Goal: Navigation & Orientation: Go to known website

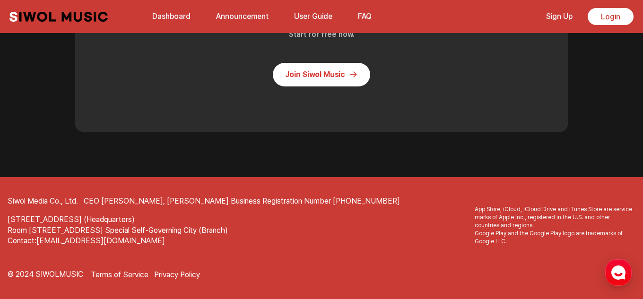
scroll to position [2448, 0]
click at [560, 18] on link "Sign Up" at bounding box center [560, 16] width 38 height 20
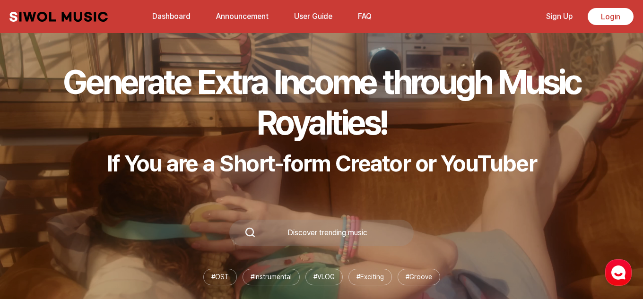
scroll to position [2448, 0]
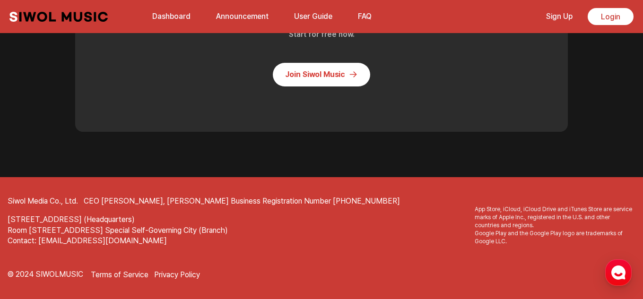
click at [185, 16] on link "Dashboard" at bounding box center [172, 16] width 50 height 20
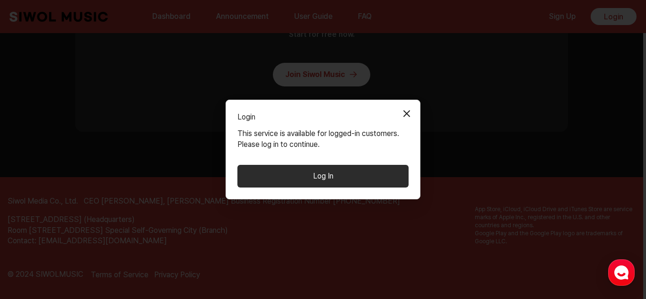
click at [411, 109] on button "Close Modal" at bounding box center [406, 113] width 19 height 19
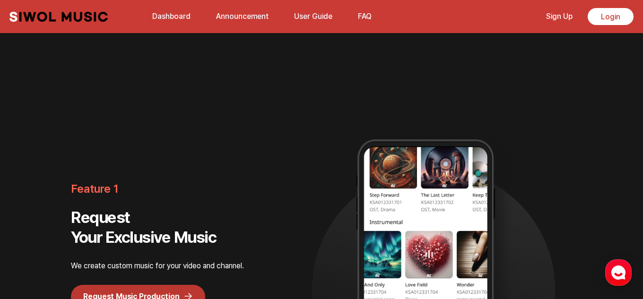
scroll to position [352, 0]
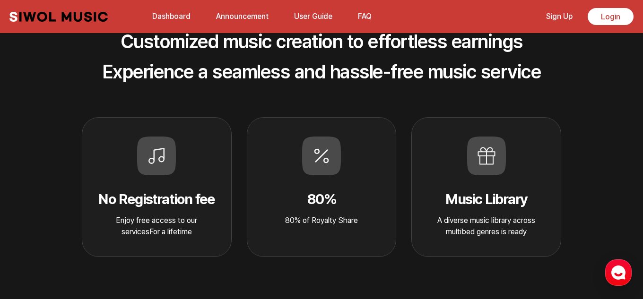
click at [253, 9] on link "Announcement" at bounding box center [243, 16] width 64 height 20
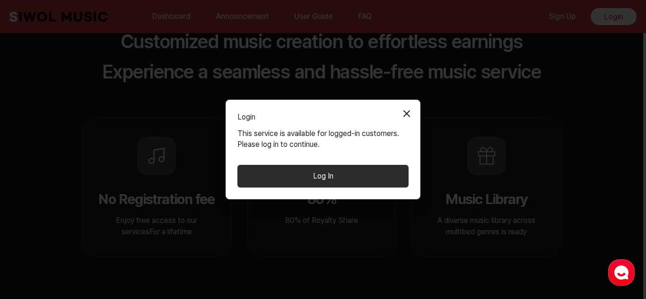
click at [409, 109] on button "Close Modal" at bounding box center [406, 113] width 19 height 19
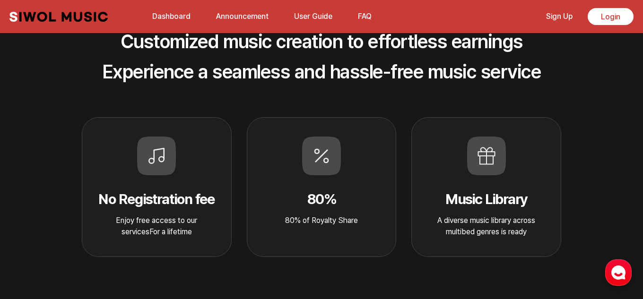
scroll to position [90, 0]
